Goal: Information Seeking & Learning: Find contact information

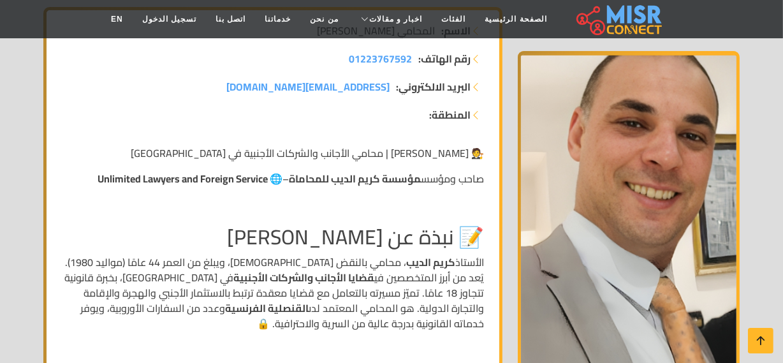
scroll to position [57, 0]
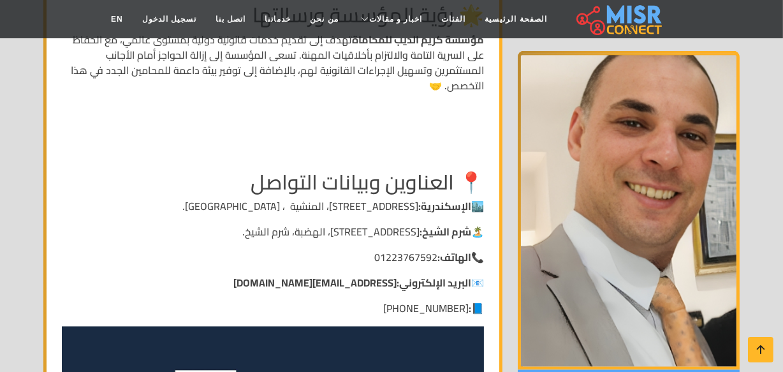
scroll to position [3573, 0]
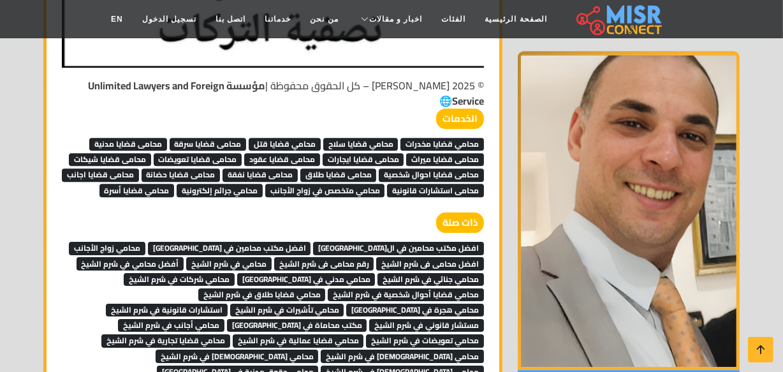
click at [421, 257] on span "افضل محامى فى شرم الشيخ" at bounding box center [430, 263] width 108 height 13
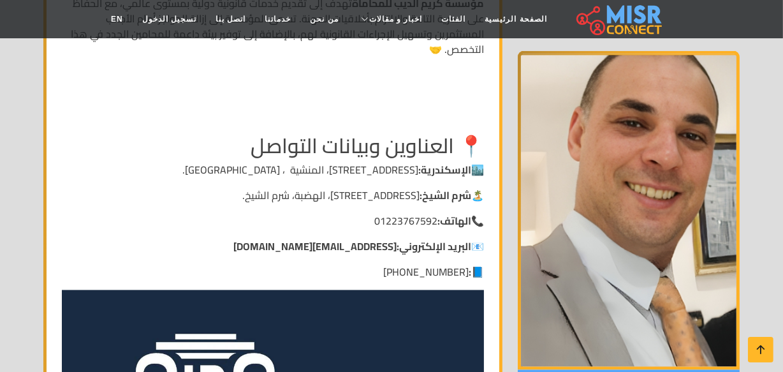
scroll to position [1890, 0]
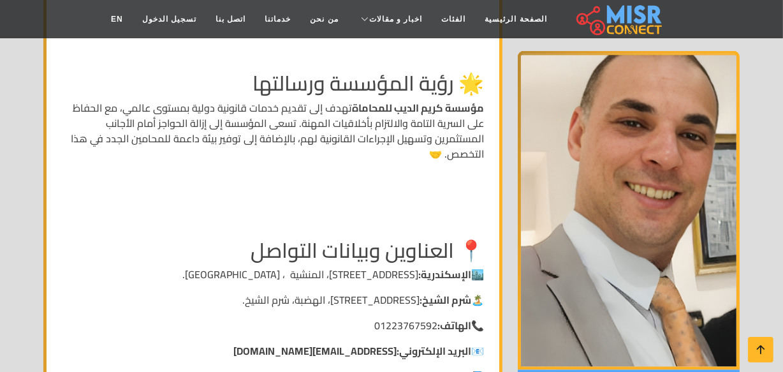
click at [350, 369] on p "📘 : +201223767592" at bounding box center [273, 376] width 422 height 15
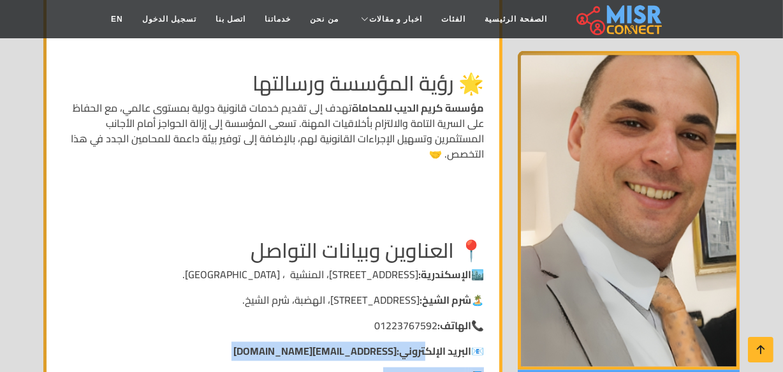
drag, startPoint x: 364, startPoint y: 329, endPoint x: 421, endPoint y: 299, distance: 65.1
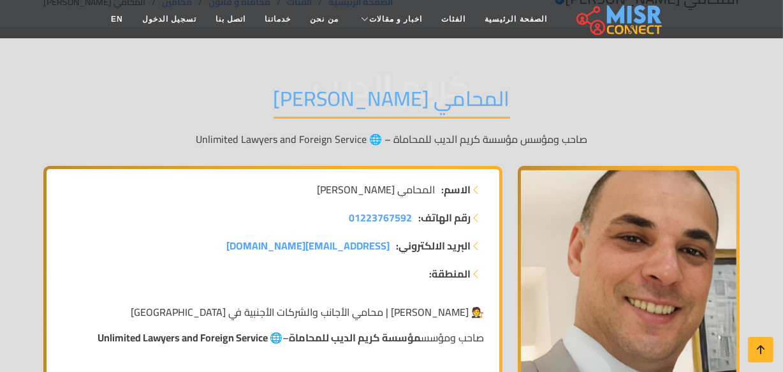
scroll to position [93, 0]
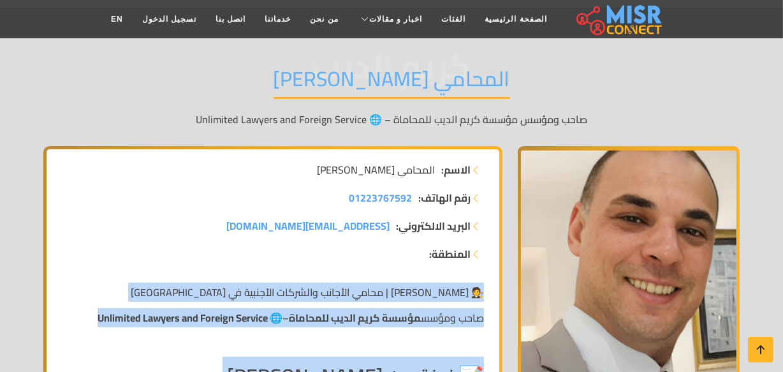
copy div "🧑‍⚖️ كريم الديب | محامي الأجانب والشركات الأجنبية في مصر صاحب ومؤسس مؤسسة كريم …"
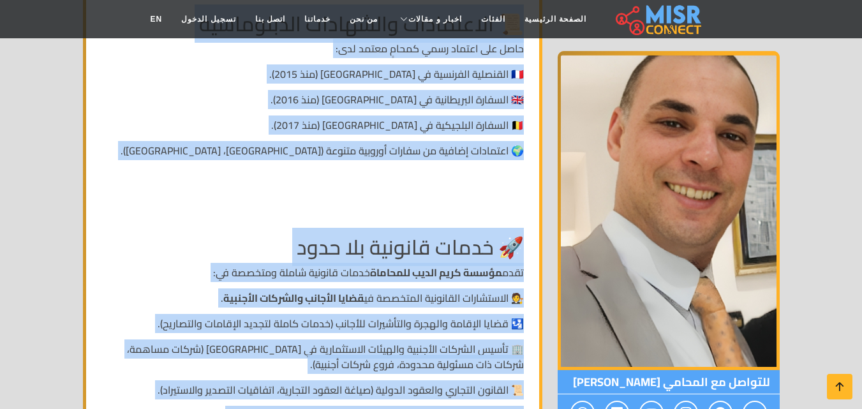
scroll to position [1432, 0]
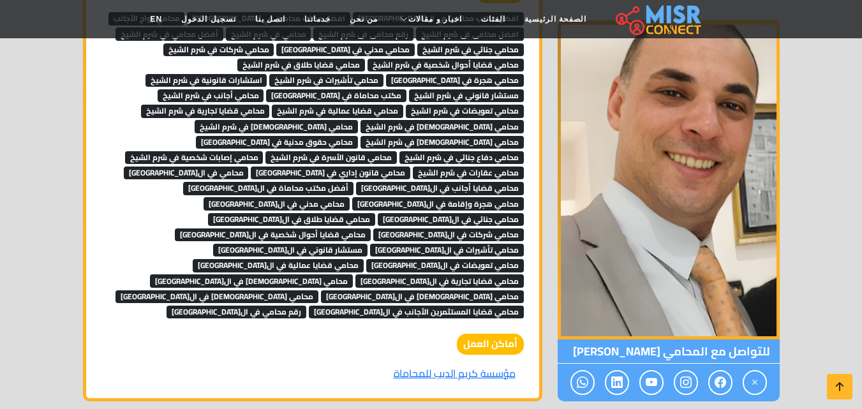
scroll to position [3807, 0]
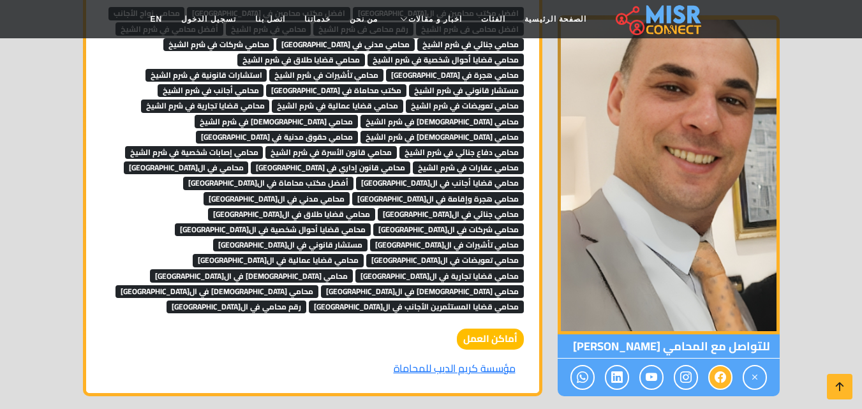
click at [717, 367] on icon at bounding box center [720, 377] width 11 height 21
click at [585, 367] on icon at bounding box center [582, 377] width 11 height 21
click at [717, 367] on icon at bounding box center [720, 377] width 11 height 21
click at [490, 356] on link "مؤسسة كريم الديب للمحاماة" at bounding box center [454, 368] width 138 height 24
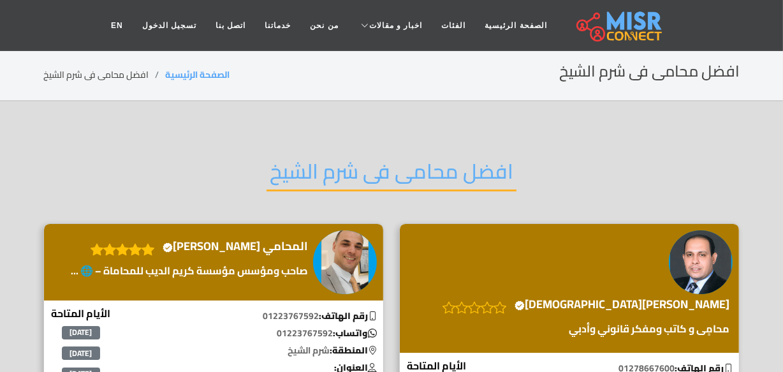
click at [438, 168] on h2 "افضل محامى فى شرم الشيخ" at bounding box center [392, 175] width 250 height 33
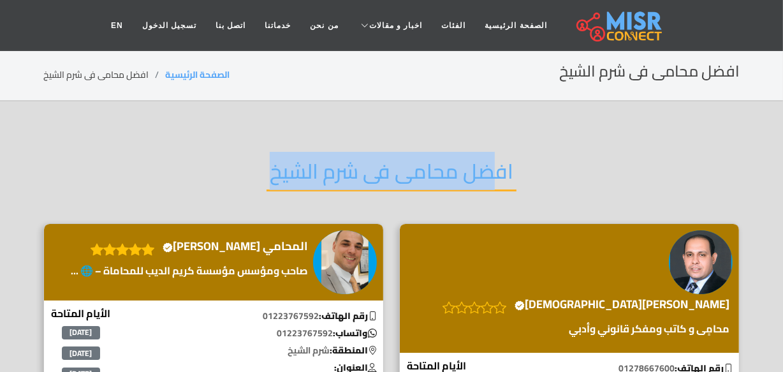
click at [438, 168] on h2 "افضل محامى فى شرم الشيخ" at bounding box center [392, 175] width 250 height 33
copy div "افضل محامى فى شرم الشيخ"
click at [276, 242] on h4 "المحامي كريم الديب Verified account" at bounding box center [235, 246] width 145 height 14
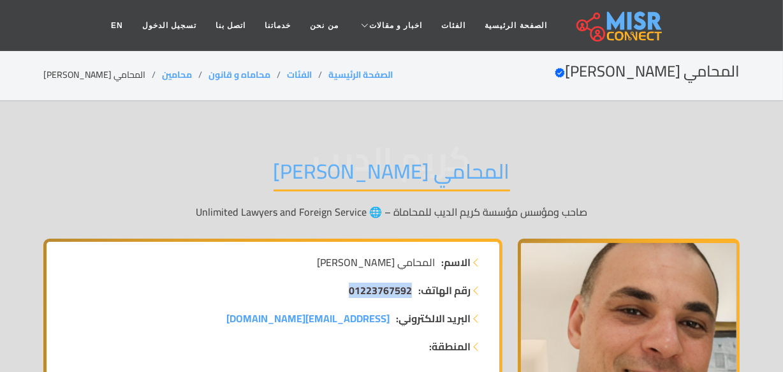
drag, startPoint x: 357, startPoint y: 293, endPoint x: 410, endPoint y: 297, distance: 52.5
click at [410, 297] on li "رقم الهاتف: 01223767592" at bounding box center [273, 290] width 422 height 15
copy span "01223767592"
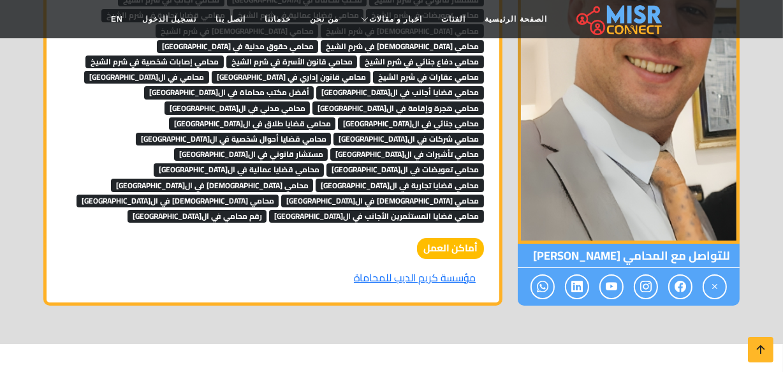
scroll to position [3885, 0]
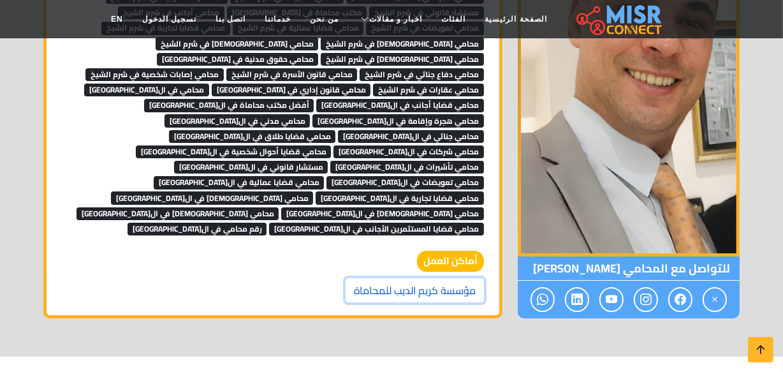
click at [457, 278] on link "مؤسسة كريم الديب للمحاماة" at bounding box center [415, 290] width 138 height 24
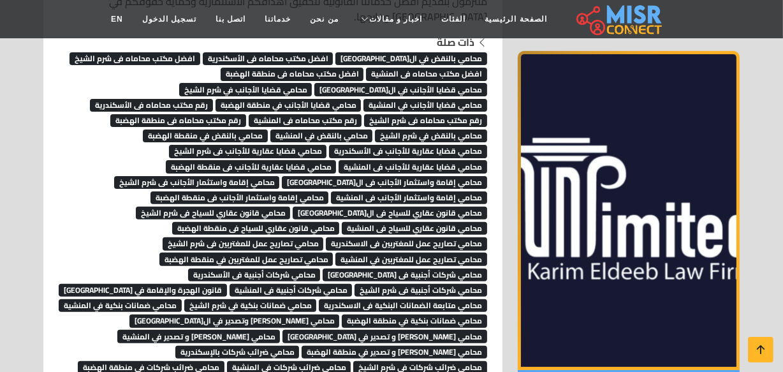
scroll to position [4639, 0]
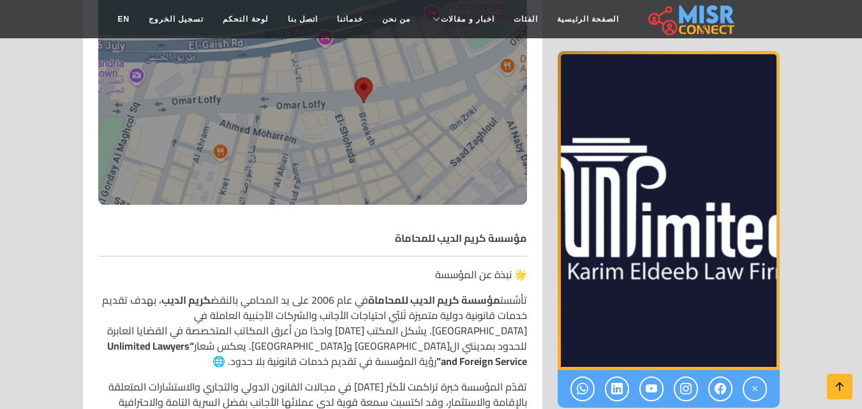
scroll to position [447, 0]
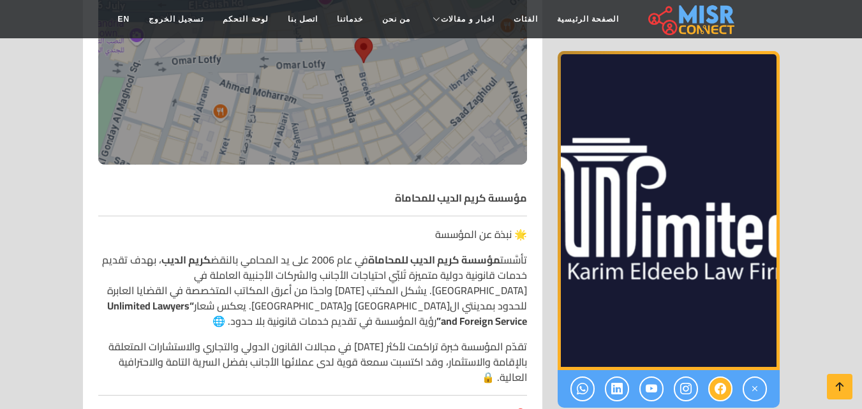
click at [722, 387] on icon at bounding box center [720, 388] width 11 height 21
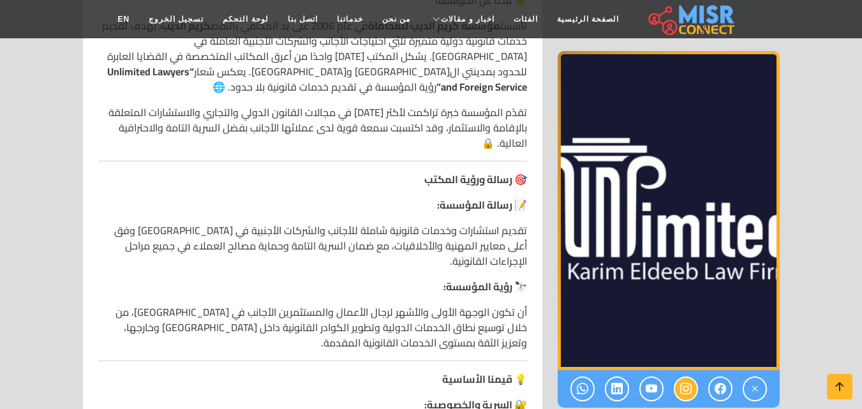
scroll to position [702, 0]
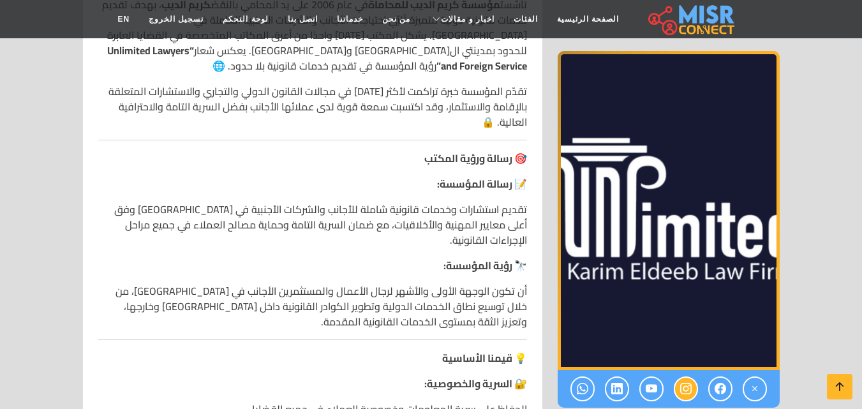
click at [685, 390] on icon at bounding box center [685, 388] width 11 height 21
click at [690, 391] on icon at bounding box center [685, 388] width 11 height 21
click at [648, 390] on icon at bounding box center [651, 388] width 11 height 21
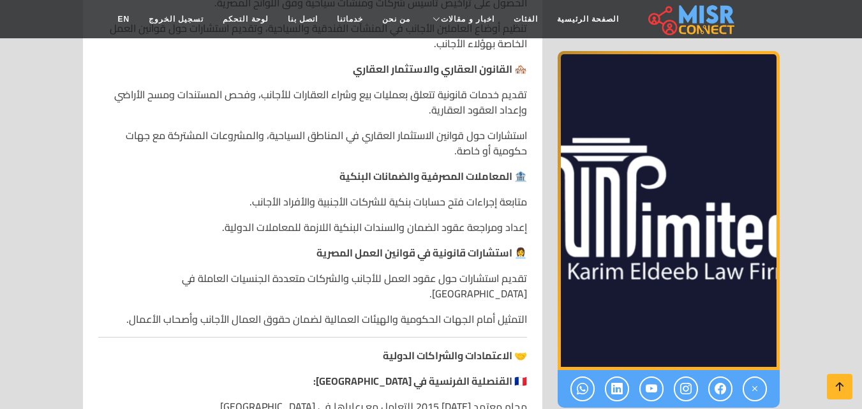
scroll to position [1978, 0]
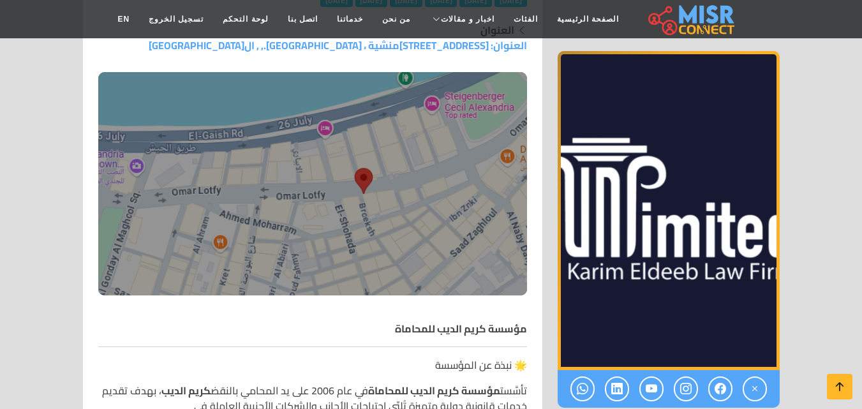
scroll to position [319, 0]
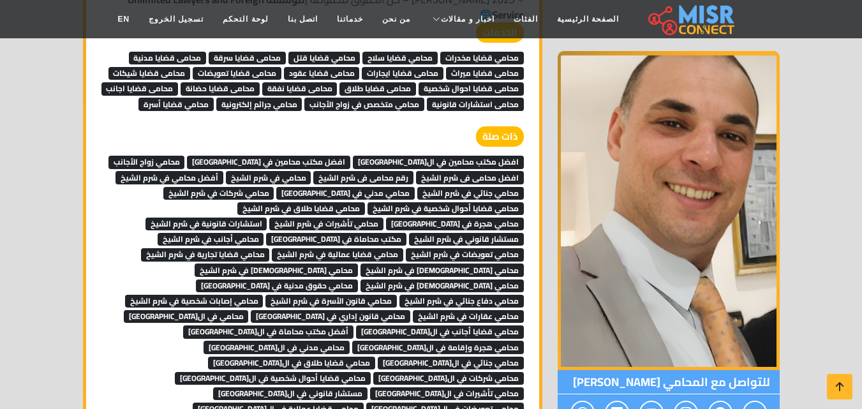
scroll to position [3584, 0]
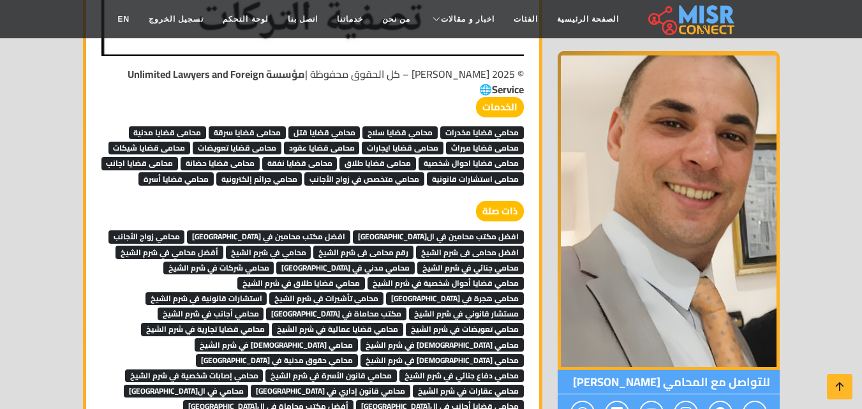
click at [505, 246] on span "افضل محامى فى شرم الشيخ" at bounding box center [470, 252] width 108 height 13
click at [350, 230] on span "افضل مكتب محامين في [GEOGRAPHIC_DATA]" at bounding box center [268, 236] width 163 height 13
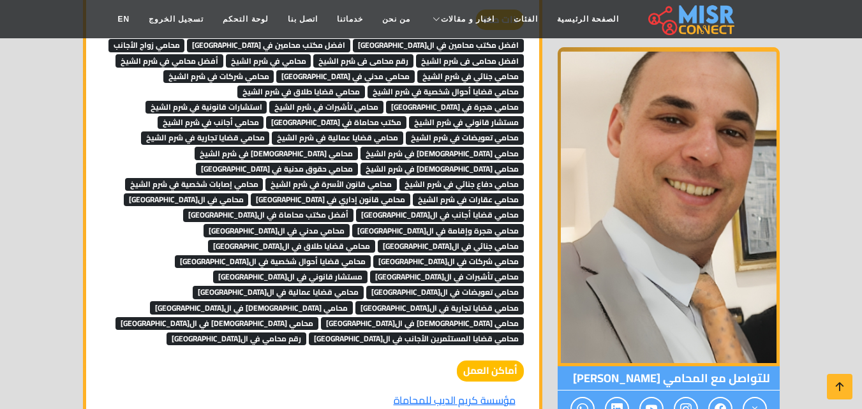
scroll to position [4031, 0]
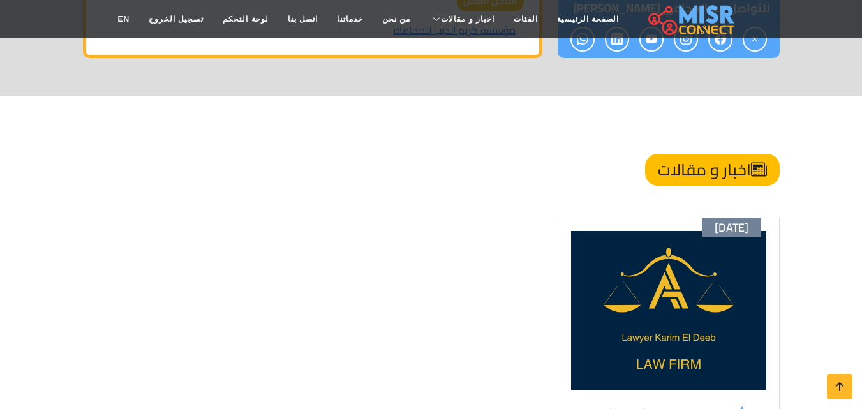
scroll to position [4222, 0]
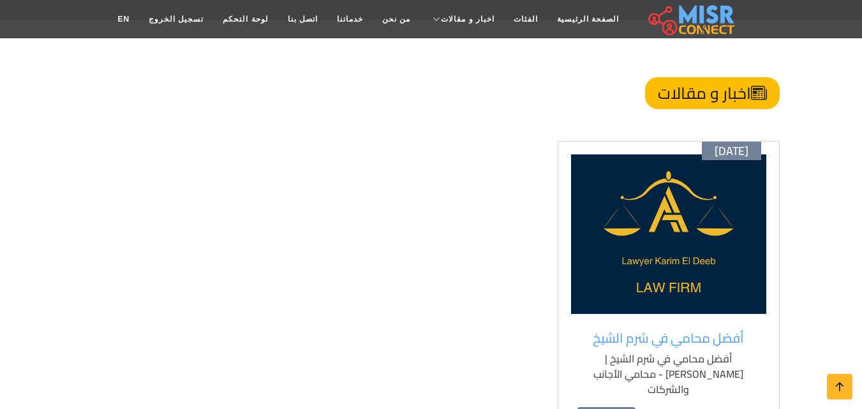
click at [686, 154] on img at bounding box center [668, 233] width 195 height 159
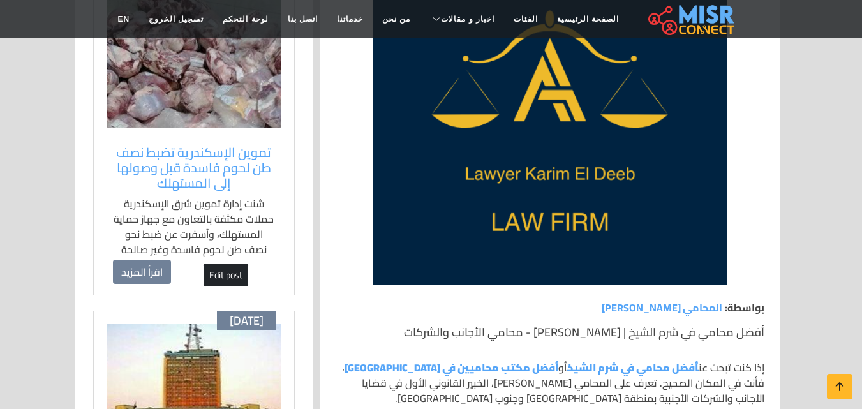
scroll to position [447, 0]
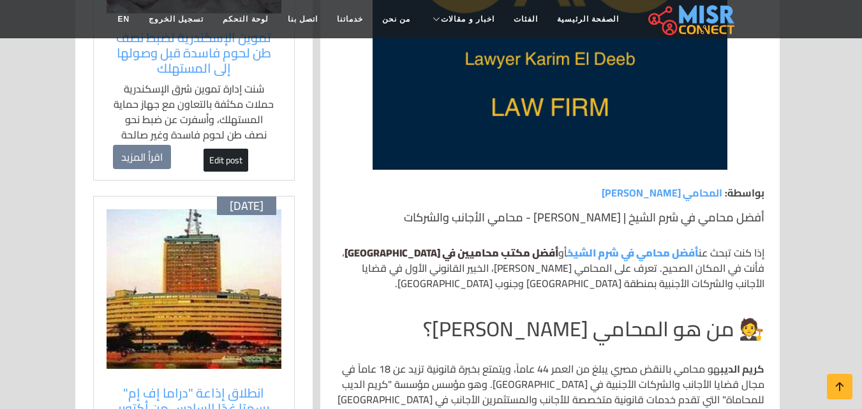
click at [510, 252] on strong "أفضل مكتب محاميين في شرم الشيخ" at bounding box center [452, 252] width 214 height 19
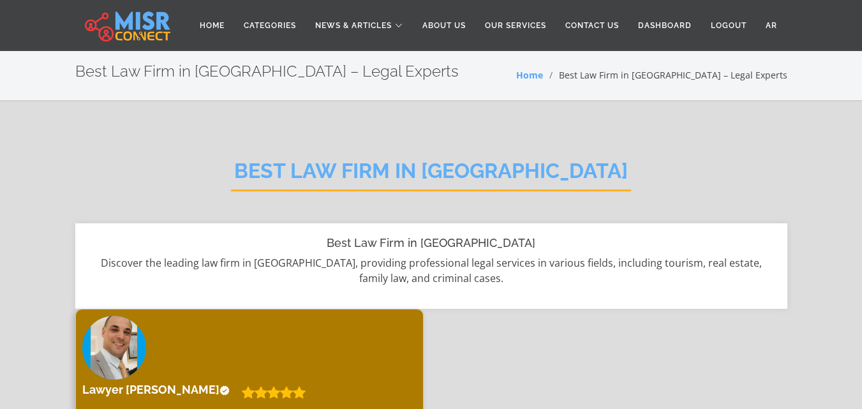
scroll to position [255, 0]
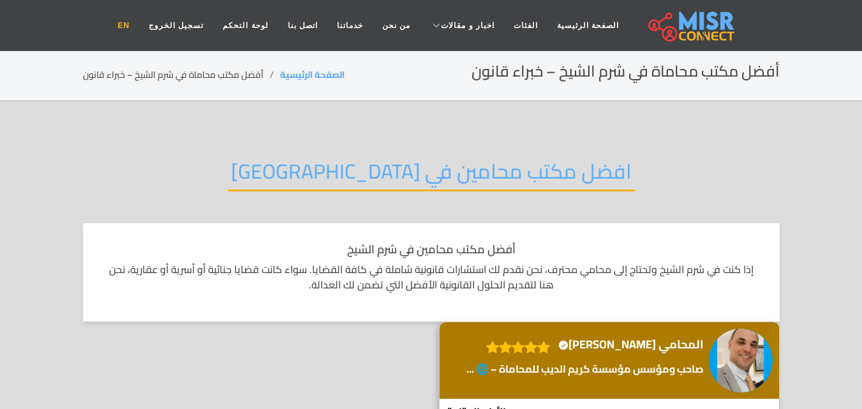
click at [139, 24] on link "EN" at bounding box center [123, 25] width 31 height 24
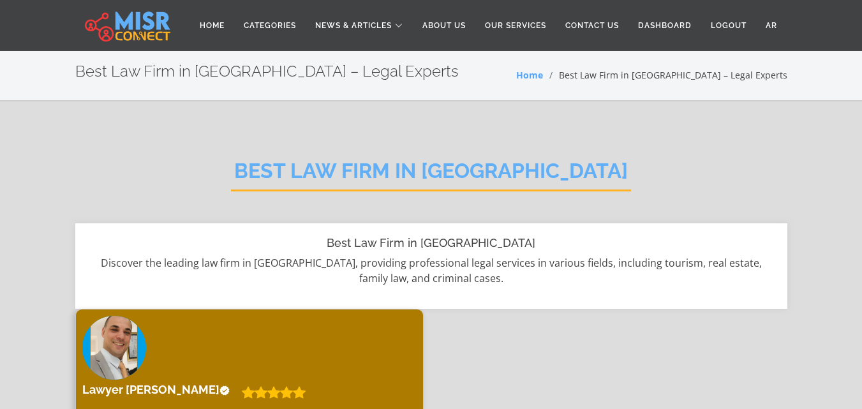
click at [388, 177] on h2 "Best Law Firm in [GEOGRAPHIC_DATA]" at bounding box center [431, 175] width 400 height 33
click at [388, 177] on h2 "Best Law Firm in Sharm El-Sheikh" at bounding box center [431, 175] width 400 height 33
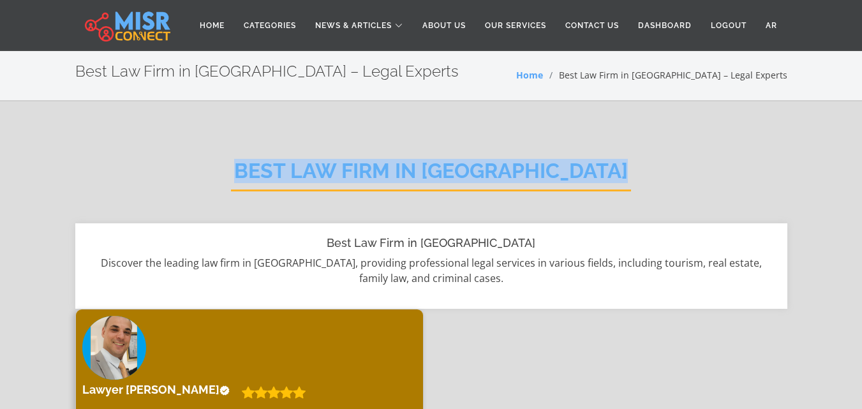
click at [388, 177] on h2 "Best Law Firm in Sharm El-Sheikh" at bounding box center [431, 175] width 400 height 33
copy div "Best Law Firm in Sharm El-Sheikh"
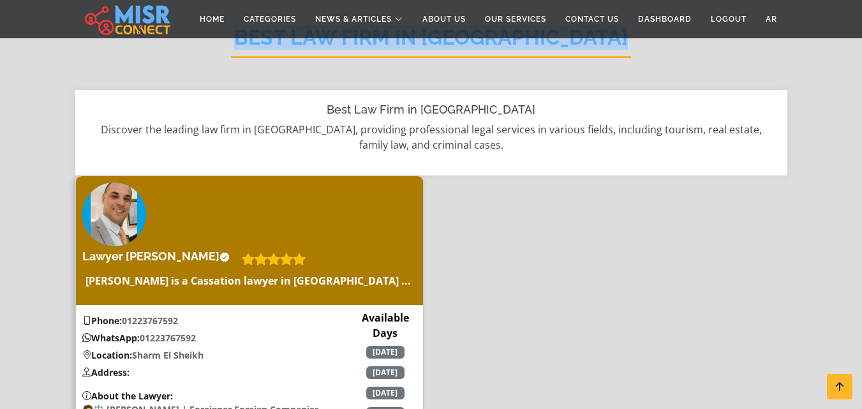
scroll to position [255, 0]
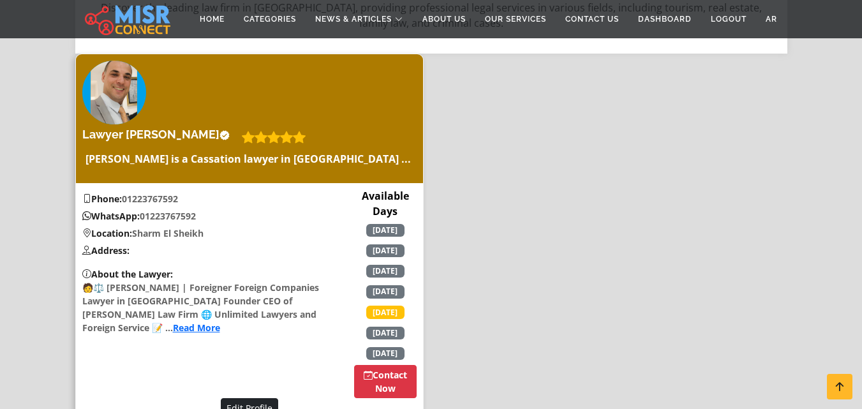
click at [395, 365] on link "Contact Now" at bounding box center [385, 381] width 63 height 33
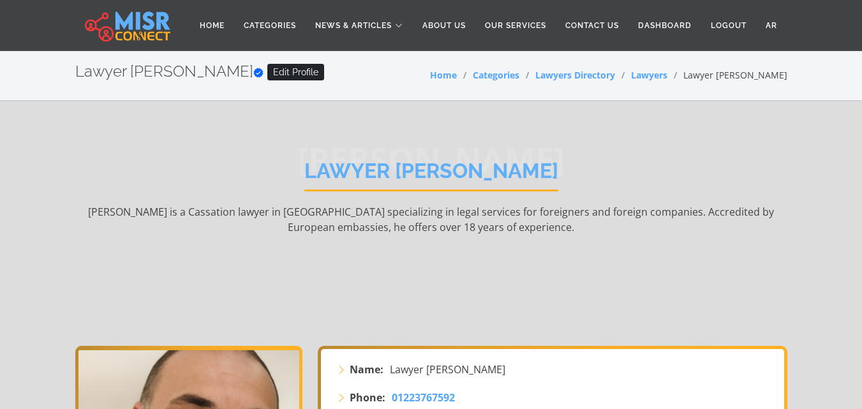
scroll to position [319, 0]
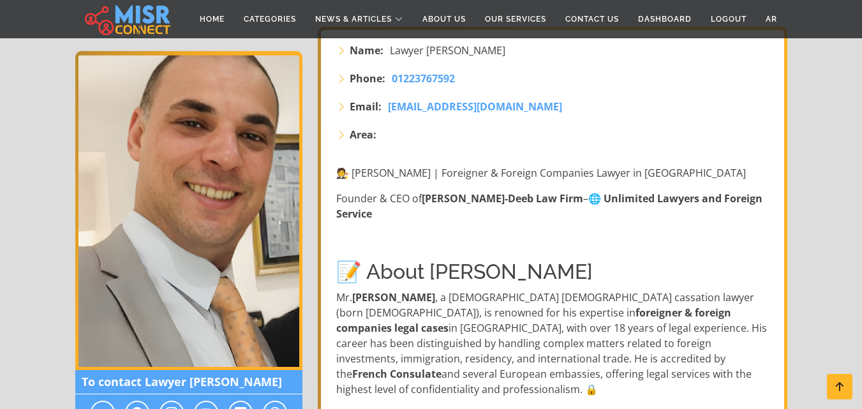
click at [340, 134] on icon at bounding box center [341, 135] width 10 height 10
drag, startPoint x: 360, startPoint y: 136, endPoint x: 413, endPoint y: 137, distance: 53.6
click at [413, 137] on li "Area:" at bounding box center [553, 134] width 435 height 15
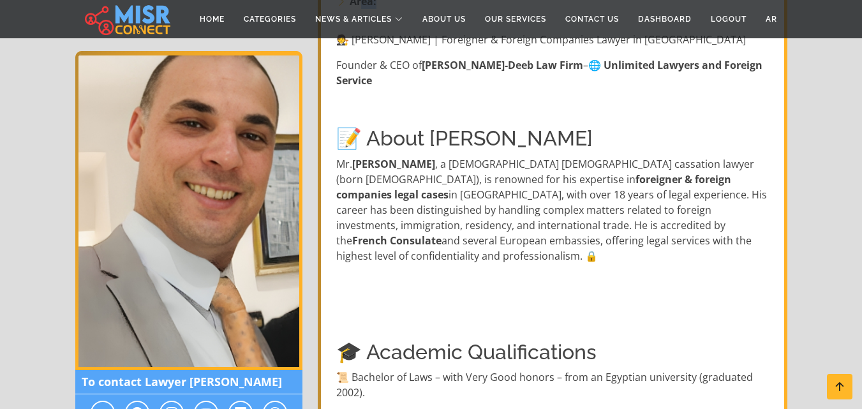
scroll to position [383, 0]
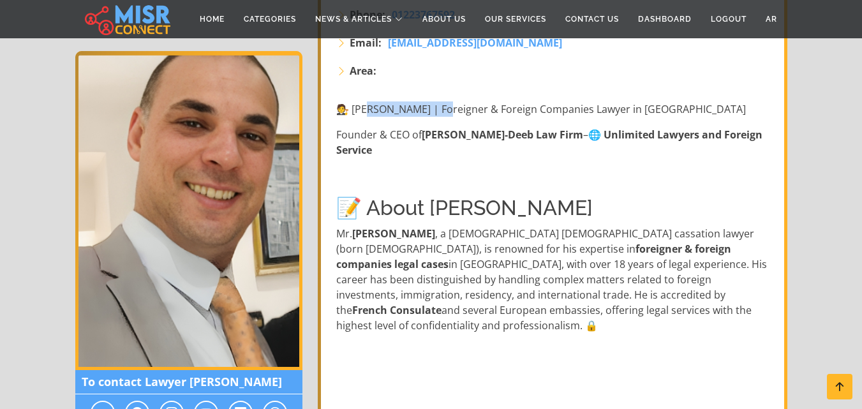
drag, startPoint x: 382, startPoint y: 107, endPoint x: 456, endPoint y: 112, distance: 73.5
click at [456, 112] on p "🧑‍⚖️ Karim El-Deeb | Foreigner & Foreign Companies Lawyer in Egypt" at bounding box center [553, 108] width 435 height 15
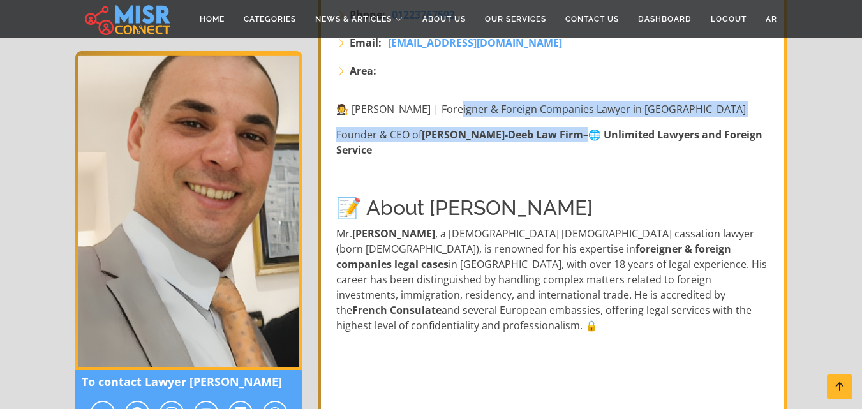
drag, startPoint x: 464, startPoint y: 113, endPoint x: 549, endPoint y: 117, distance: 84.3
click at [549, 117] on header "🧑‍⚖️ Karim El-Deeb | Foreigner & Foreign Companies Lawyer in Egypt Founder & CE…" at bounding box center [553, 129] width 435 height 56
click at [544, 119] on header "🧑‍⚖️ Karim El-Deeb | Foreigner & Foreign Companies Lawyer in Egypt Founder & CE…" at bounding box center [553, 129] width 435 height 56
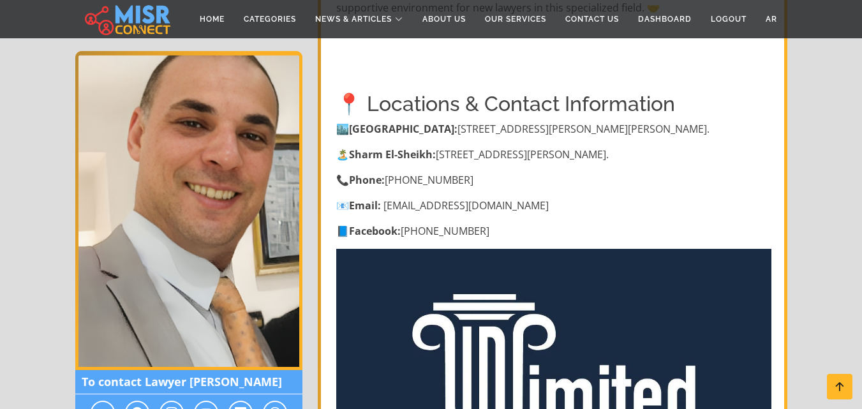
scroll to position [2680, 0]
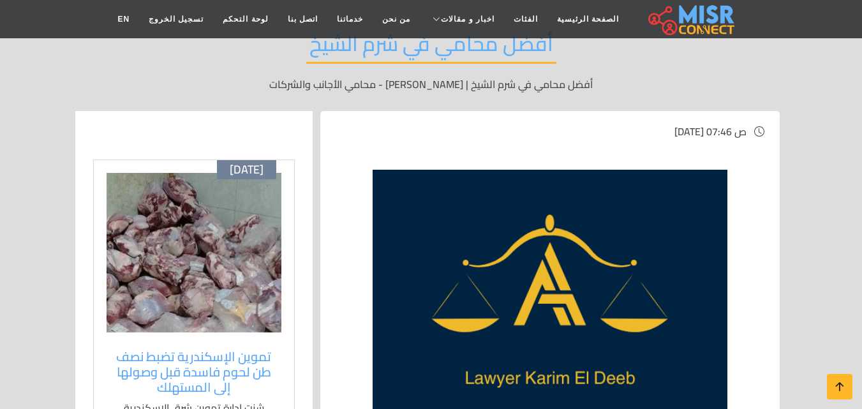
scroll to position [64, 0]
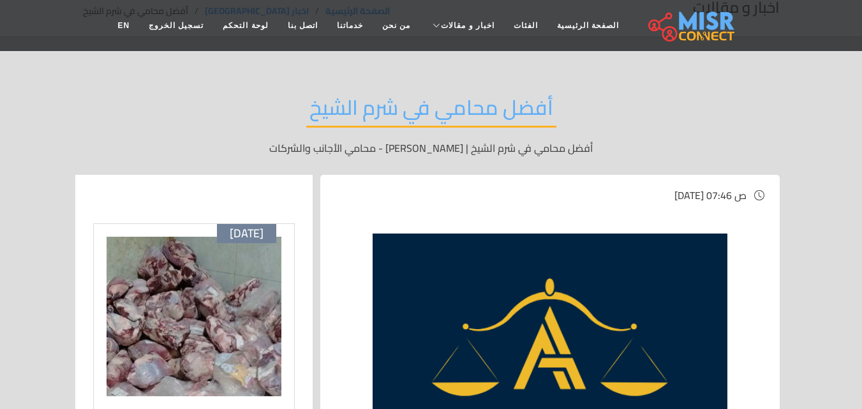
click at [474, 128] on h2 "أفضل محامي في شرم الشيخ" at bounding box center [431, 111] width 250 height 33
click at [478, 124] on h2 "أفضل محامي في شرم الشيخ" at bounding box center [431, 111] width 250 height 33
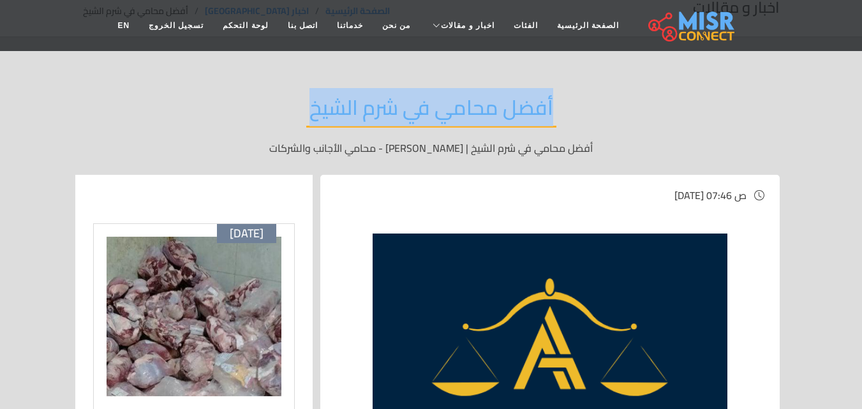
click at [478, 124] on h2 "أفضل محامي في شرم الشيخ" at bounding box center [431, 111] width 250 height 33
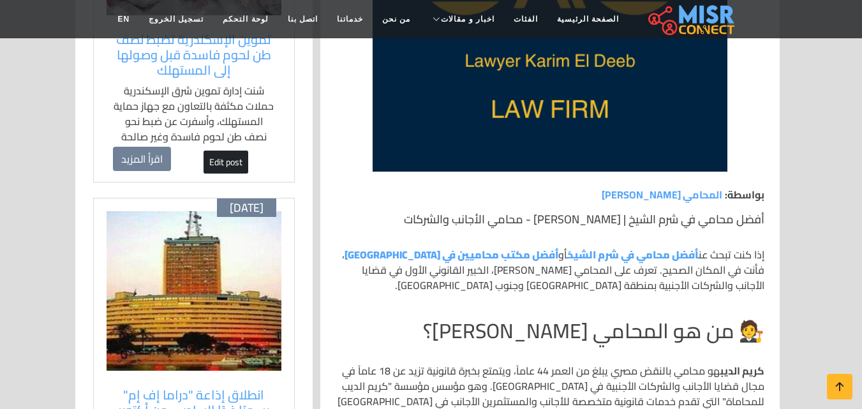
scroll to position [574, 0]
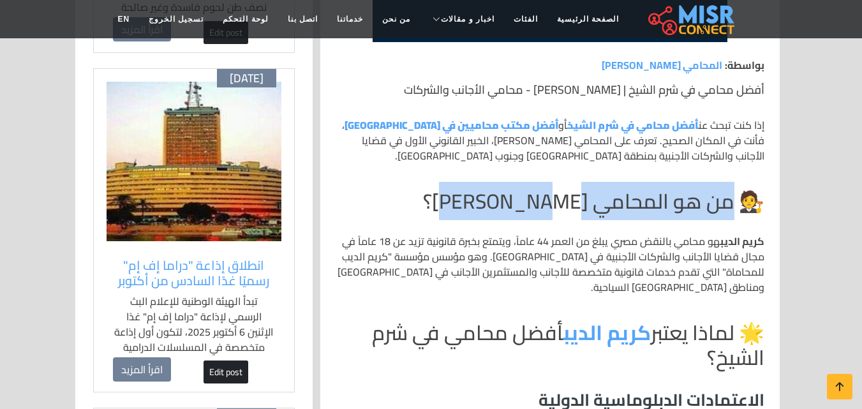
drag, startPoint x: 702, startPoint y: 204, endPoint x: 475, endPoint y: 211, distance: 226.6
click at [475, 211] on h2 "🧑‍⚖️ من هو المحامي [PERSON_NAME]؟" at bounding box center [550, 201] width 429 height 24
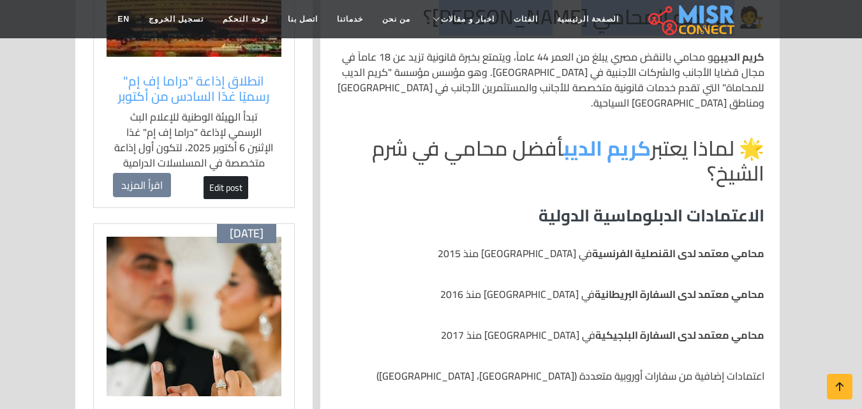
scroll to position [766, 0]
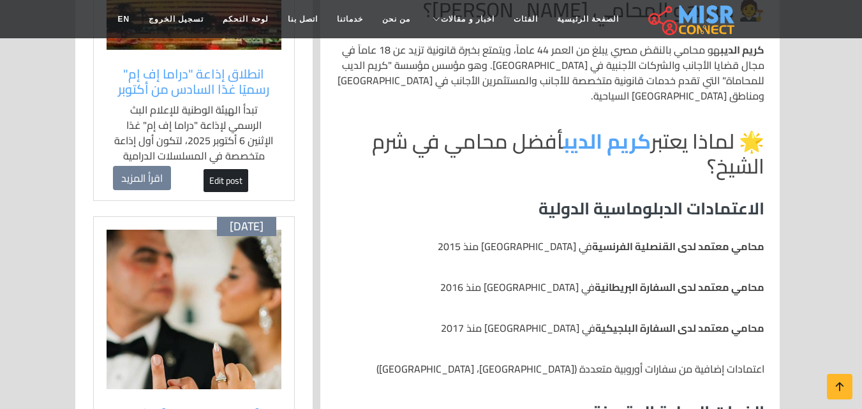
click at [510, 129] on h2 "🌟 لماذا يعتبر [PERSON_NAME] الديب أفضل محامي في شرم الشيخ؟" at bounding box center [550, 153] width 429 height 49
click at [715, 151] on h2 "🌟 لماذا يعتبر [PERSON_NAME] الديب أفضل محامي في شرم الشيخ؟" at bounding box center [550, 153] width 429 height 49
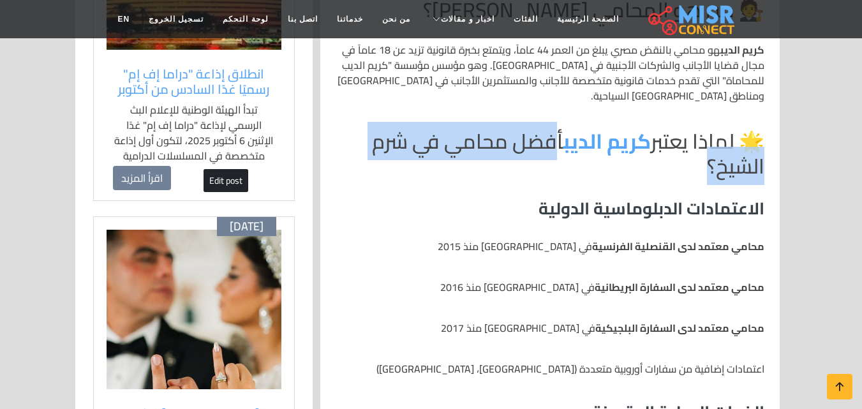
click at [724, 151] on h2 "🌟 لماذا يعتبر [PERSON_NAME] الديب أفضل محامي في شرم الشيخ؟" at bounding box center [550, 153] width 429 height 49
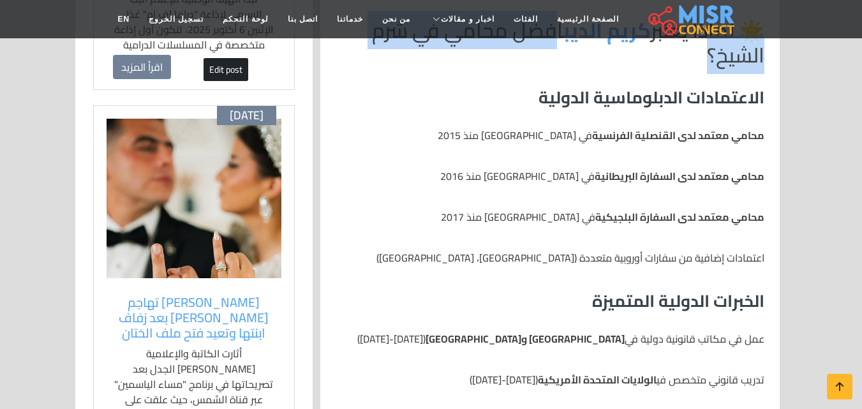
scroll to position [893, 0]
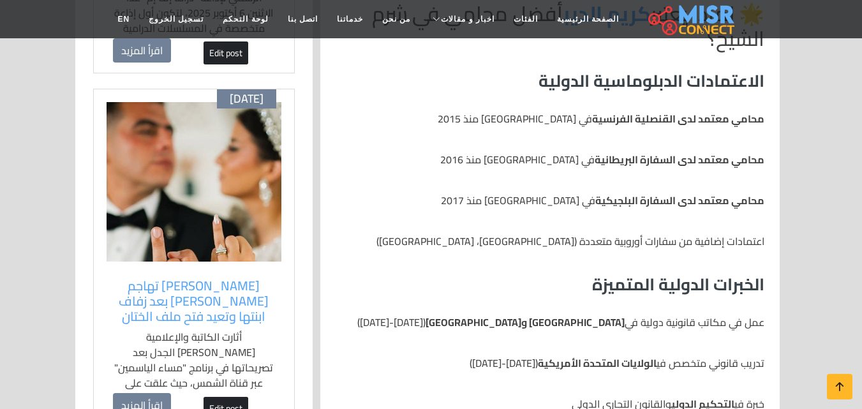
click at [759, 109] on strong "محامي معتمد لدى القنصلية الفرنسية" at bounding box center [678, 118] width 172 height 19
click at [613, 109] on strong "محامي معتمد لدى القنصلية الفرنسية" at bounding box center [678, 118] width 172 height 19
copy strong "محامي معتمد لدى القنصلية الفرنسية"
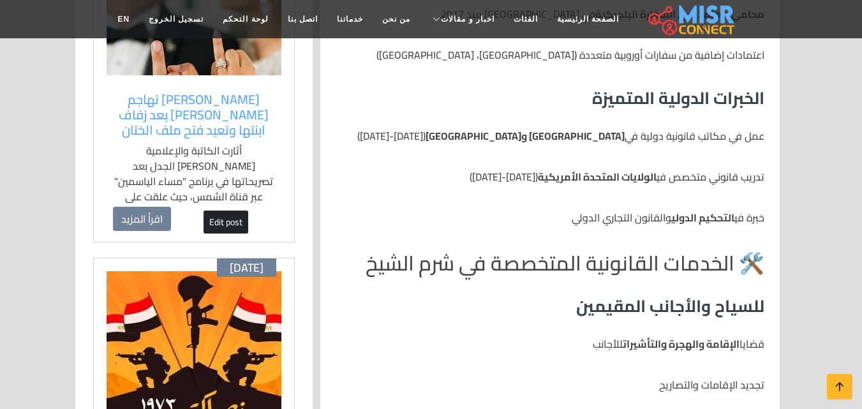
scroll to position [1085, 0]
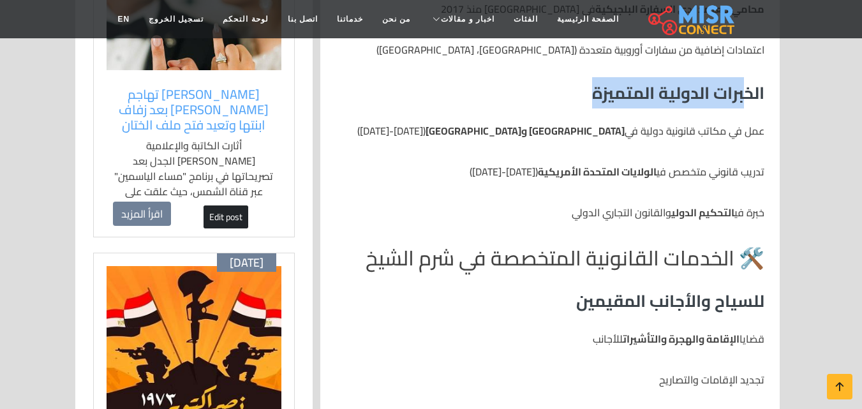
drag, startPoint x: 745, startPoint y: 74, endPoint x: 566, endPoint y: 75, distance: 179.3
click at [566, 83] on h3 "الخبرات الدولية المتميزة" at bounding box center [550, 93] width 429 height 20
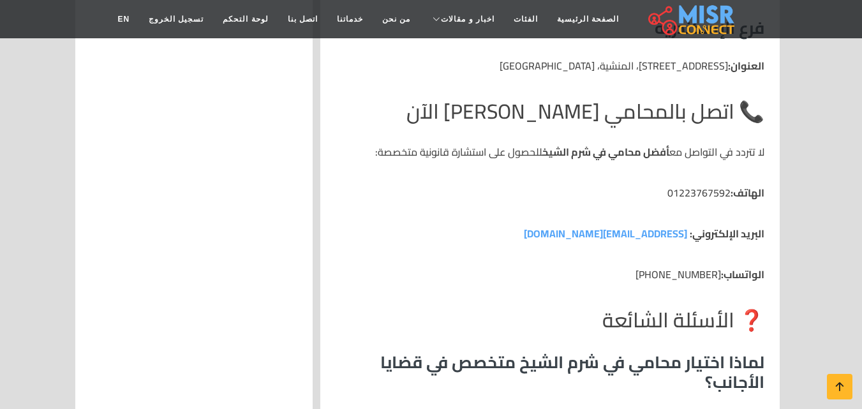
scroll to position [2743, 0]
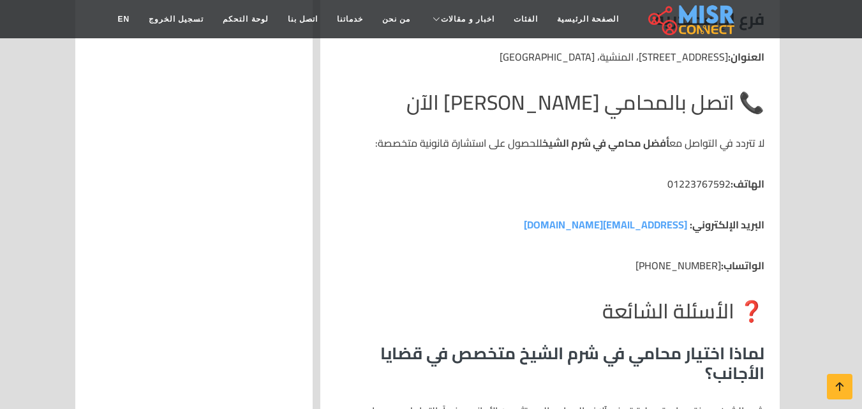
click at [706, 90] on h2 "📞 اتصل بالمحامي [PERSON_NAME] الآن" at bounding box center [550, 102] width 429 height 24
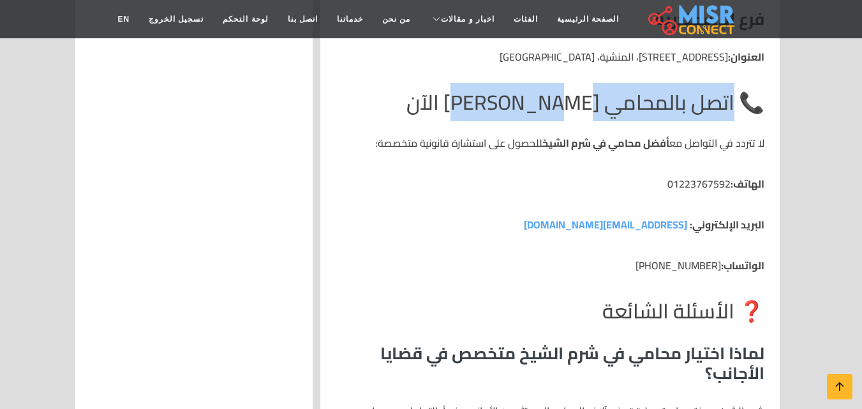
click at [535, 90] on h2 "📞 اتصل بالمحامي [PERSON_NAME] الآن" at bounding box center [550, 102] width 429 height 24
